Goal: Transaction & Acquisition: Purchase product/service

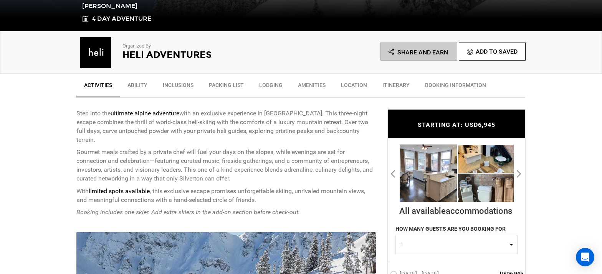
scroll to position [231, 0]
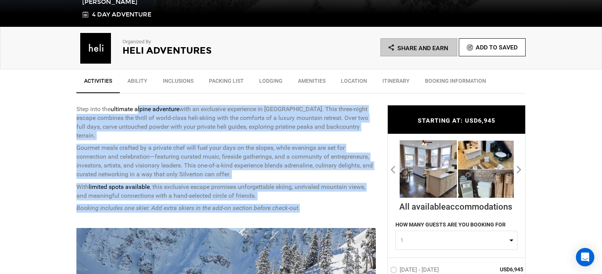
drag, startPoint x: 139, startPoint y: 110, endPoint x: 314, endPoint y: 197, distance: 195.4
click at [315, 197] on div "Step into the ultimate alpine adventure with an exclusive experience in [GEOGRA…" at bounding box center [225, 159] width 299 height 108
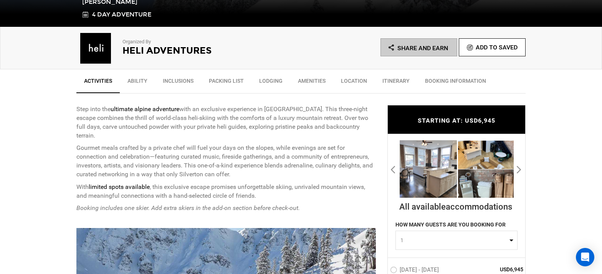
click at [313, 204] on p "Booking includes one skier. Add extra skiers in the add-on section before check…" at bounding box center [225, 208] width 299 height 9
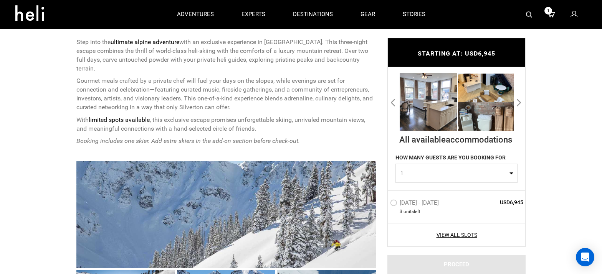
scroll to position [283, 0]
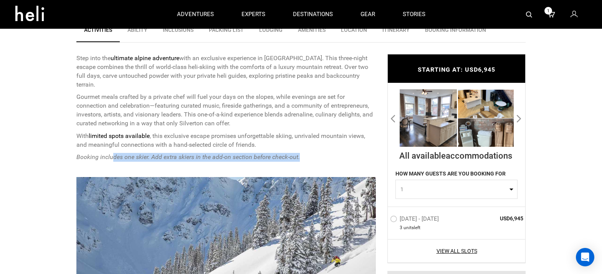
drag, startPoint x: 114, startPoint y: 147, endPoint x: 311, endPoint y: 146, distance: 196.9
click at [311, 153] on p "Booking includes one skier. Add extra skiers in the add-on section before check…" at bounding box center [225, 157] width 299 height 9
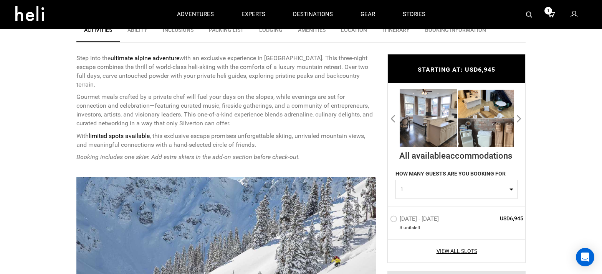
click at [310, 153] on p "Booking includes one skier. Add extra skiers in the add-on section before check…" at bounding box center [225, 157] width 299 height 9
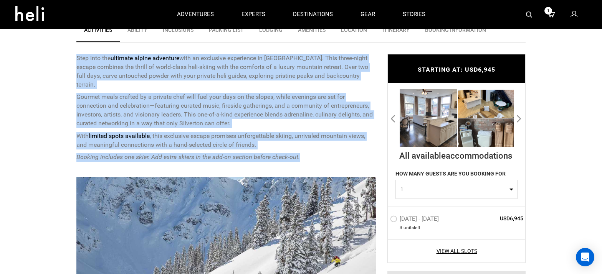
drag, startPoint x: 74, startPoint y: 58, endPoint x: 312, endPoint y: 147, distance: 253.5
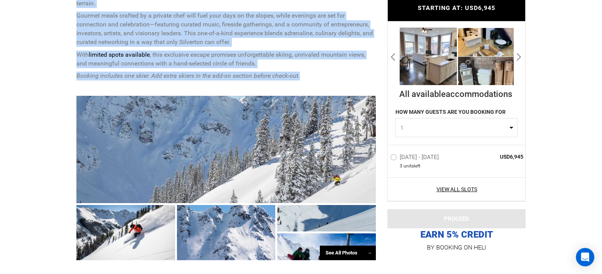
scroll to position [367, 0]
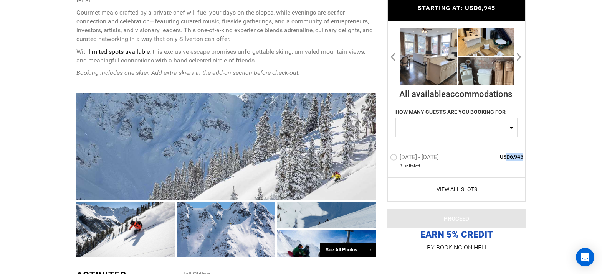
drag, startPoint x: 507, startPoint y: 157, endPoint x: 522, endPoint y: 158, distance: 15.0
click at [522, 158] on span "USD6,945" at bounding box center [496, 158] width 56 height 8
click at [501, 162] on div "[DATE] - [DATE] 3 unit s left USD6,945" at bounding box center [456, 161] width 137 height 32
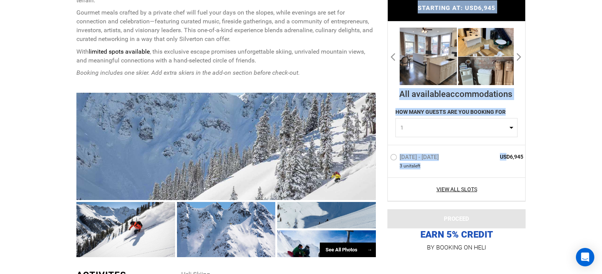
drag, startPoint x: 505, startPoint y: 159, endPoint x: 544, endPoint y: 161, distance: 38.5
click at [514, 161] on div "[DATE] - [DATE] 3 unit s left USD6,945" at bounding box center [456, 161] width 137 height 32
drag, startPoint x: 506, startPoint y: 159, endPoint x: 531, endPoint y: 157, distance: 25.0
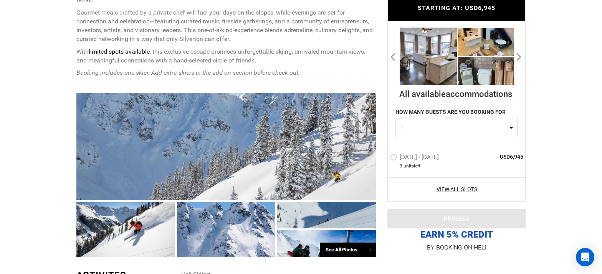
click at [518, 159] on span "USD6,945" at bounding box center [496, 158] width 56 height 8
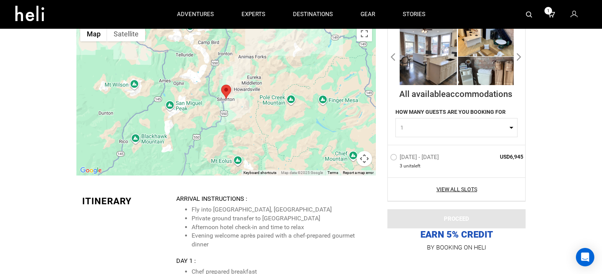
scroll to position [1620, 0]
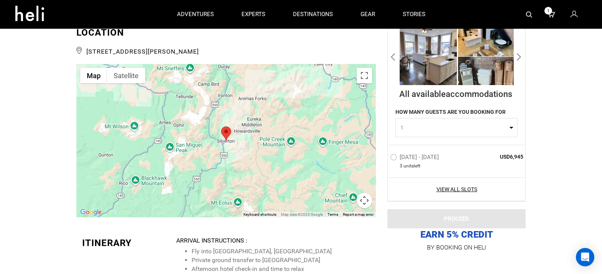
click at [394, 156] on label "[DATE] - [DATE]" at bounding box center [415, 158] width 51 height 9
click at [385, 156] on input "[DATE] - [DATE]" at bounding box center [385, 161] width 0 height 17
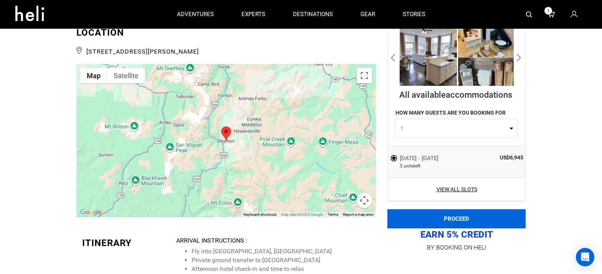
click at [454, 223] on button "PROCEED" at bounding box center [456, 219] width 138 height 19
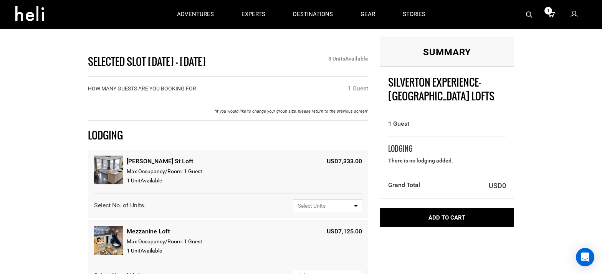
click at [307, 205] on span "Select Units" at bounding box center [325, 206] width 54 height 8
click at [301, 235] on link "1" at bounding box center [327, 236] width 68 height 14
select select "1"
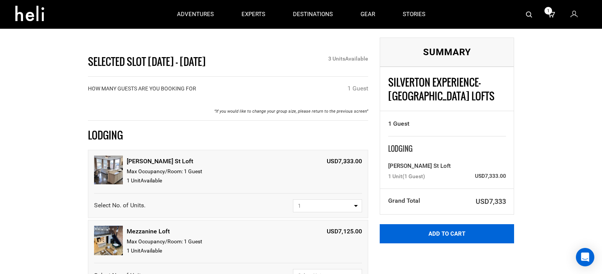
click at [433, 237] on button "Add to Cart" at bounding box center [447, 234] width 134 height 19
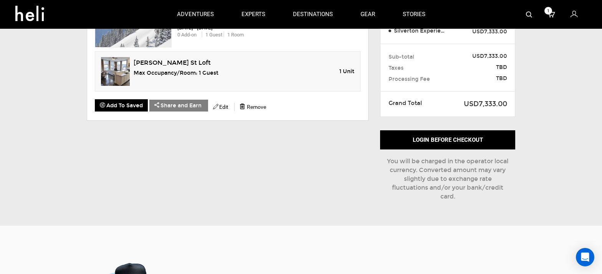
scroll to position [11, 0]
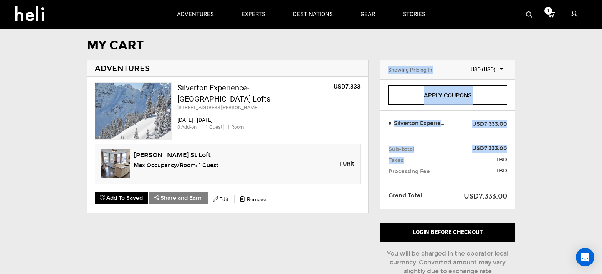
drag, startPoint x: 493, startPoint y: 156, endPoint x: 517, endPoint y: 169, distance: 28.0
click at [517, 169] on div "Showing Pricing In Select Currency USD (USD) USE CREDIT BALANCE () Apply Credit…" at bounding box center [447, 183] width 147 height 247
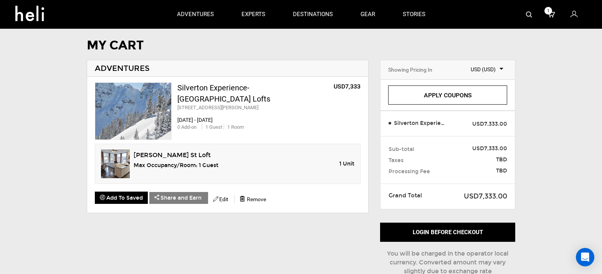
click at [517, 169] on div "Showing Pricing In Select Currency USD (USD) USE CREDIT BALANCE () Apply Credit…" at bounding box center [447, 183] width 147 height 247
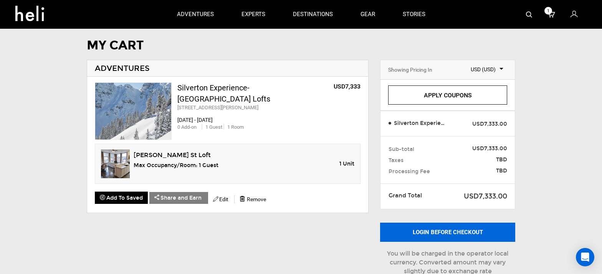
click at [415, 235] on button "Login before checkout" at bounding box center [447, 232] width 135 height 19
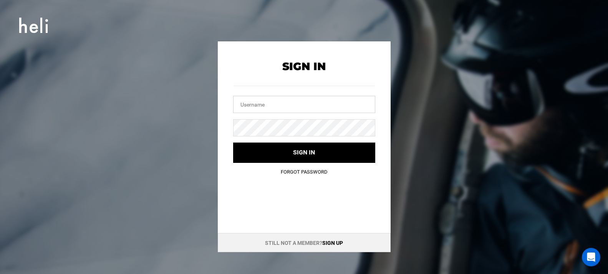
click at [251, 106] on input "text" at bounding box center [304, 104] width 142 height 17
click at [255, 103] on input "text" at bounding box center [304, 104] width 142 height 17
type input "[EMAIL_ADDRESS][DOMAIN_NAME]"
click at [233, 143] on button "Sign in" at bounding box center [304, 153] width 142 height 20
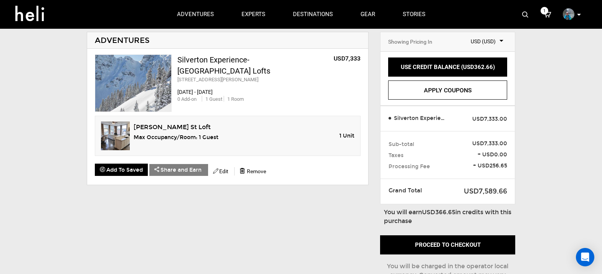
scroll to position [45, 0]
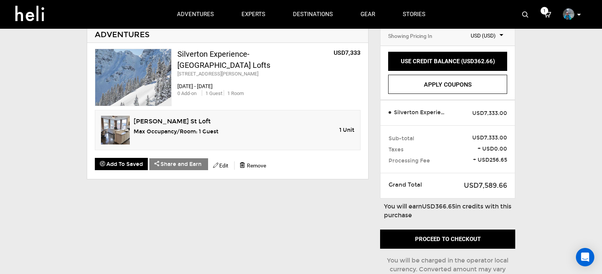
drag, startPoint x: 436, startPoint y: 207, endPoint x: 509, endPoint y: 212, distance: 73.2
click at [509, 212] on div "You will earn USD366.65 in credits with this purchase" at bounding box center [449, 123] width 131 height 194
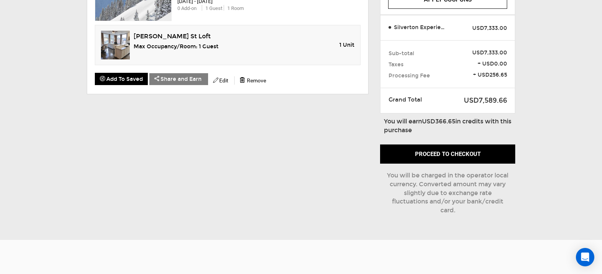
scroll to position [155, 0]
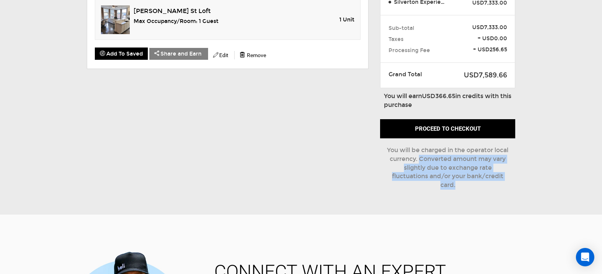
drag, startPoint x: 435, startPoint y: 159, endPoint x: 490, endPoint y: 190, distance: 63.1
click at [490, 190] on div "Proceed to checkout You will be charged in the operator local currency. Convert…" at bounding box center [447, 156] width 135 height 74
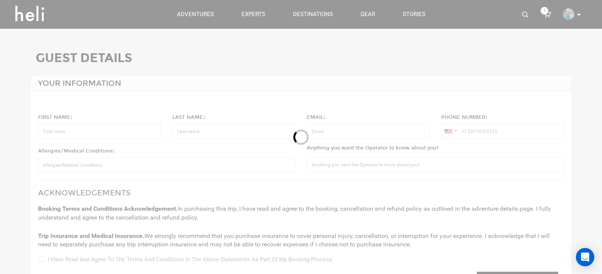
scroll to position [2, 0]
type input "[PERSON_NAME]"
type input "[EMAIL_ADDRESS][DOMAIN_NAME]"
type input "[PHONE_NUMBER]"
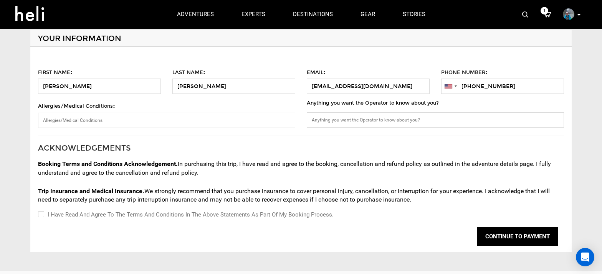
scroll to position [38, 0]
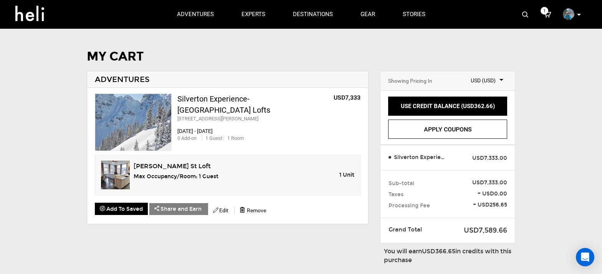
click at [54, 172] on div "MY CART ADVENTURES Silverton Experience- [GEOGRAPHIC_DATA] Lofts [STREET_ADDRES…" at bounding box center [301, 204] width 602 height 309
click at [548, 131] on div "MY CART ADVENTURES Silverton Experience- [GEOGRAPHIC_DATA] Lofts [STREET_ADDRES…" at bounding box center [301, 204] width 602 height 309
click at [46, 90] on div "MY CART ADVENTURES Silverton Experience- [GEOGRAPHIC_DATA] Lofts [STREET_ADDRES…" at bounding box center [301, 204] width 602 height 309
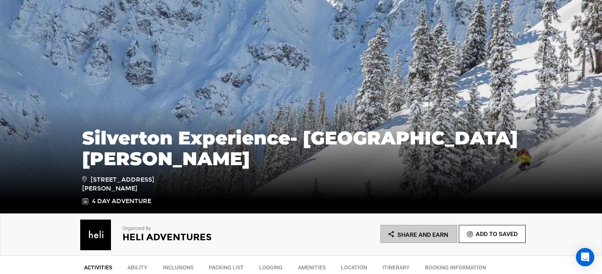
scroll to position [247, 0]
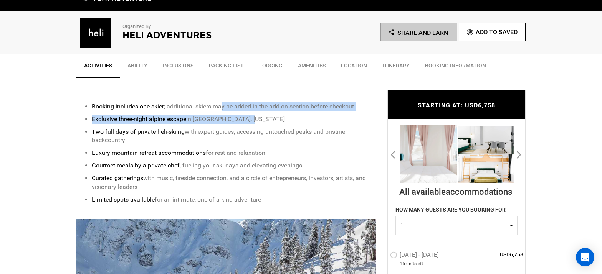
drag, startPoint x: 223, startPoint y: 106, endPoint x: 274, endPoint y: 119, distance: 52.1
click at [274, 119] on ul "Booking includes one skier ; additional skiers may be added in the add-on secti…" at bounding box center [225, 153] width 299 height 102
click at [274, 119] on p "Exclusive three-night alpine escape in Silverton, Colorado" at bounding box center [234, 119] width 284 height 9
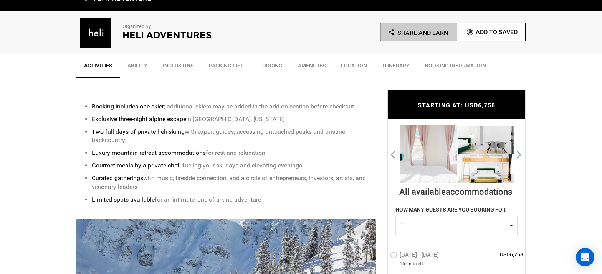
drag, startPoint x: 92, startPoint y: 132, endPoint x: 296, endPoint y: 143, distance: 204.1
click at [296, 143] on p "Two full days of private heli-skiing with expert guides, accessing untouched pe…" at bounding box center [234, 137] width 284 height 18
drag, startPoint x: 110, startPoint y: 148, endPoint x: 290, endPoint y: 152, distance: 180.1
click at [290, 152] on ul "Booking includes one skier ; additional skiers may be added in the add-on secti…" at bounding box center [225, 153] width 299 height 102
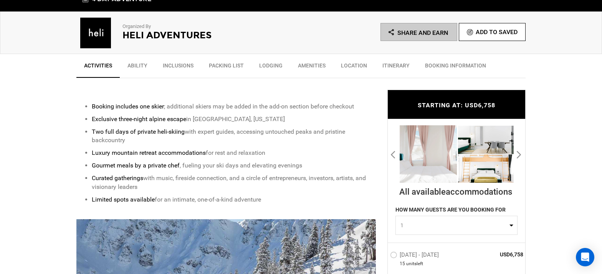
click at [290, 152] on p "Luxury mountain retreat accommodations for rest and relaxation" at bounding box center [234, 153] width 284 height 9
drag, startPoint x: 101, startPoint y: 164, endPoint x: 355, endPoint y: 188, distance: 255.2
click at [355, 188] on ul "Booking includes one skier ; additional skiers may be added in the add-on secti…" at bounding box center [225, 153] width 299 height 102
click at [355, 188] on p "Curated gatherings with music, fireside connection, and a circle of entrepreneu…" at bounding box center [234, 183] width 284 height 18
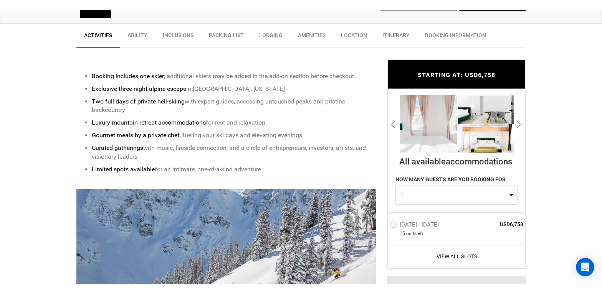
scroll to position [289, 0]
